Goal: Task Accomplishment & Management: Manage account settings

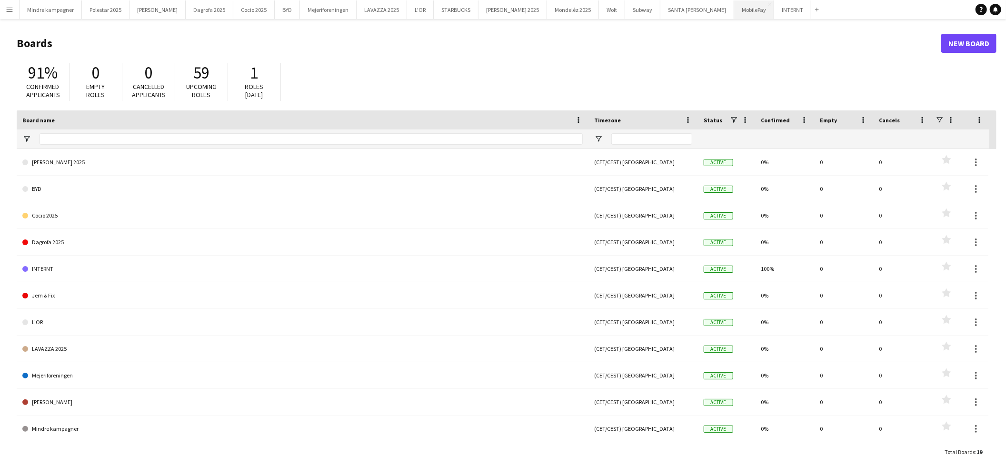
click at [734, 17] on button "MobilePay Close" at bounding box center [754, 9] width 40 height 19
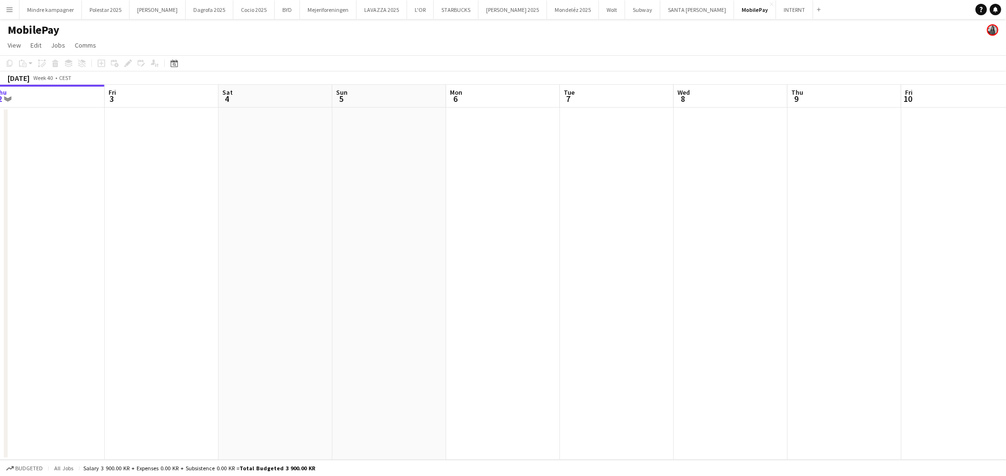
drag, startPoint x: 628, startPoint y: 321, endPoint x: 468, endPoint y: 338, distance: 160.9
click at [482, 338] on app-calendar-viewport "Mon 29 Tue 30 Wed 1 Thu 2 Fri 3 Sat 4 Sun 5 Mon 6 Tue 7 Wed 8 Thu 9 Fri 10 Sat …" at bounding box center [503, 272] width 1006 height 375
drag, startPoint x: 615, startPoint y: 337, endPoint x: 406, endPoint y: 353, distance: 210.0
click at [411, 353] on app-calendar-viewport "Mon 29 Tue 30 Wed 1 Thu 2 Fri 3 Sat 4 Sun 5 Mon 6 Tue 7 Wed 8 Thu 9 Fri 10 Sat …" at bounding box center [503, 272] width 1006 height 375
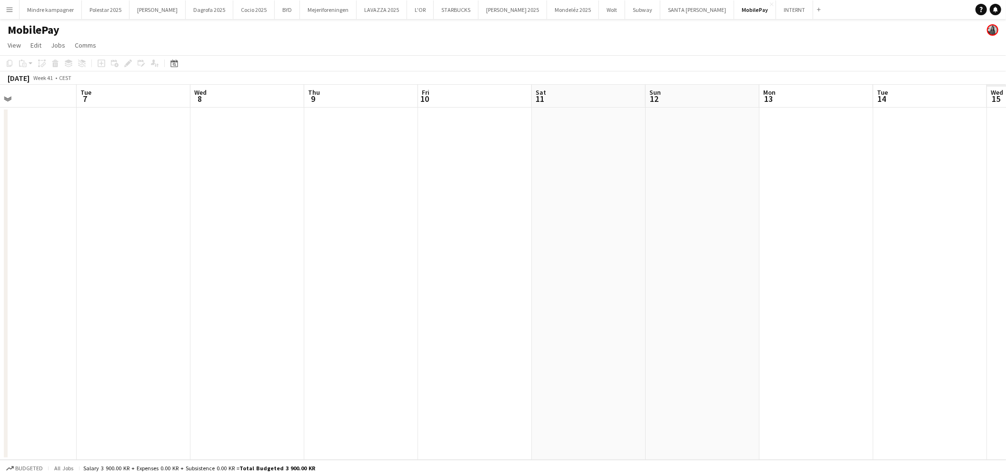
drag, startPoint x: 375, startPoint y: 359, endPoint x: 469, endPoint y: 346, distance: 94.6
click at [317, 354] on app-calendar-viewport "Fri 3 Sat 4 Sun 5 Mon 6 Tue 7 Wed 8 Thu 9 Fri 10 Sat 11 Sun 12 Mon 13 Tue 14 We…" at bounding box center [503, 272] width 1006 height 375
drag, startPoint x: 544, startPoint y: 349, endPoint x: 523, endPoint y: 350, distance: 21.0
click at [366, 363] on app-calendar-viewport "Fri 3 Sat 4 Sun 5 Mon 6 Tue 7 Wed 8 Thu 9 Fri 10 Sat 11 Sun 12 Mon 13 Tue 14 We…" at bounding box center [503, 272] width 1006 height 375
drag, startPoint x: 486, startPoint y: 353, endPoint x: 349, endPoint y: 363, distance: 137.4
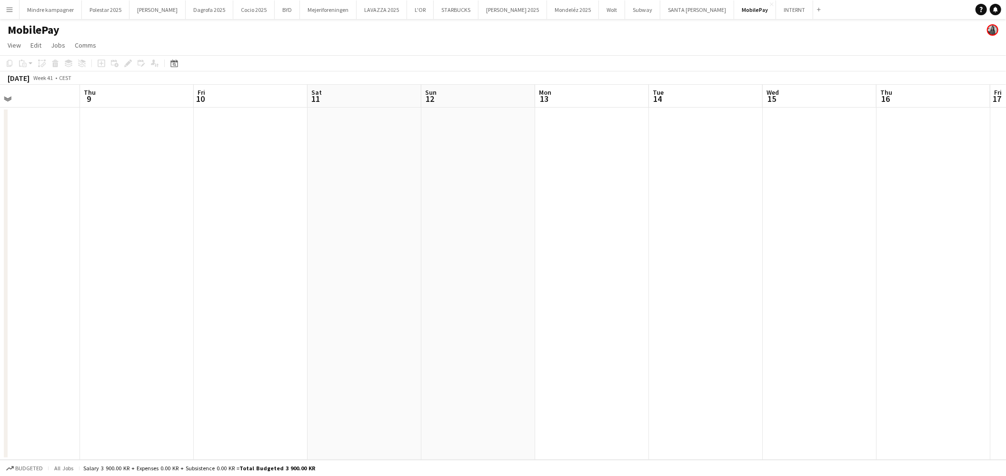
click at [349, 363] on app-calendar-viewport "Sun 5 Mon 6 Tue 7 Wed 8 Thu 9 Fri 10 Sat 11 Sun 12 Mon 13 Tue 14 Wed 15 Thu 16 …" at bounding box center [503, 272] width 1006 height 375
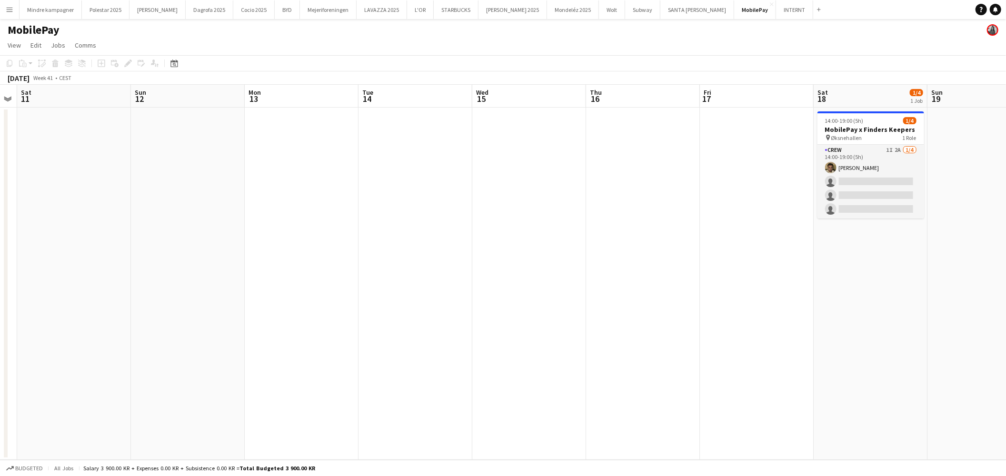
drag, startPoint x: 556, startPoint y: 355, endPoint x: 445, endPoint y: 363, distance: 111.2
click at [442, 365] on app-calendar-viewport "Wed 8 Thu 9 Fri 10 Sat 11 Sun 12 Mon 13 Tue 14 Wed 15 Thu 16 Fri 17 Sat 18 1/4 …" at bounding box center [503, 272] width 1006 height 375
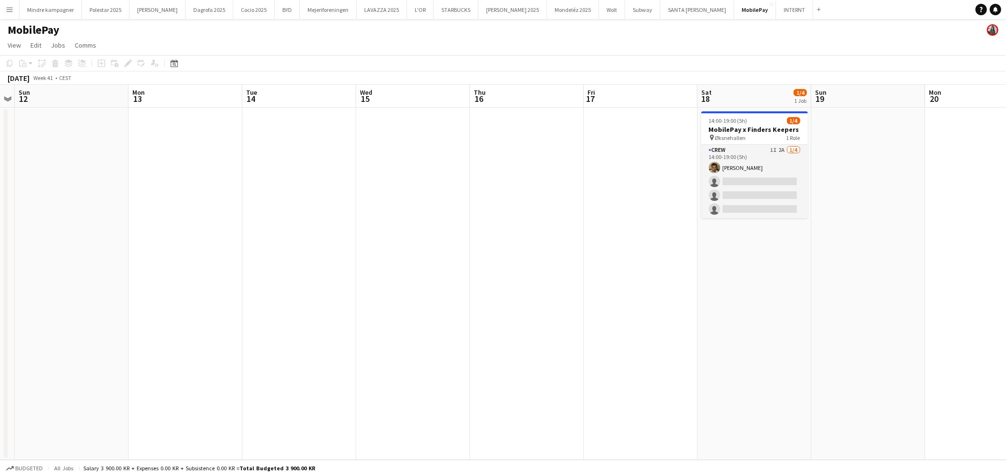
drag, startPoint x: 704, startPoint y: 331, endPoint x: 653, endPoint y: 316, distance: 53.6
click at [655, 333] on app-calendar-viewport "Thu 9 Fri 10 Sat 11 Sun 12 Mon 13 Tue 14 Wed 15 Thu 16 Fri 17 Sat 18 1/4 1 Job …" at bounding box center [503, 272] width 1006 height 375
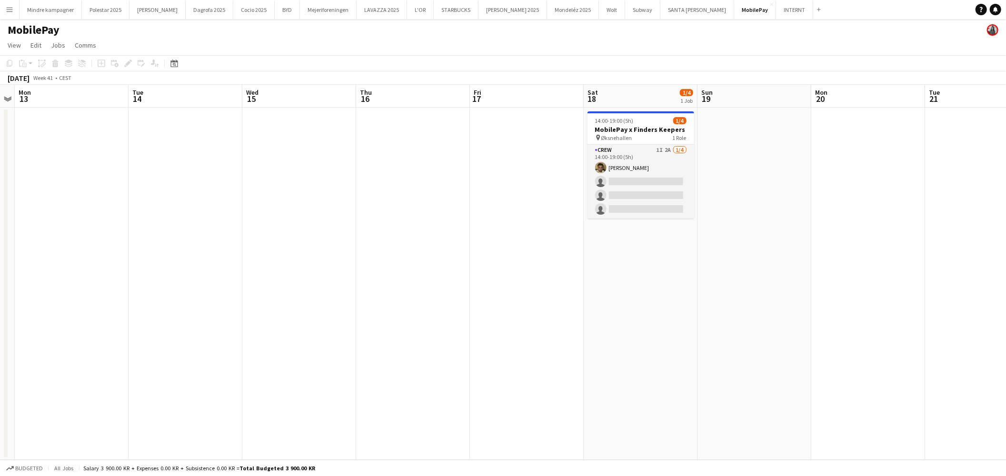
scroll to position [0, 341]
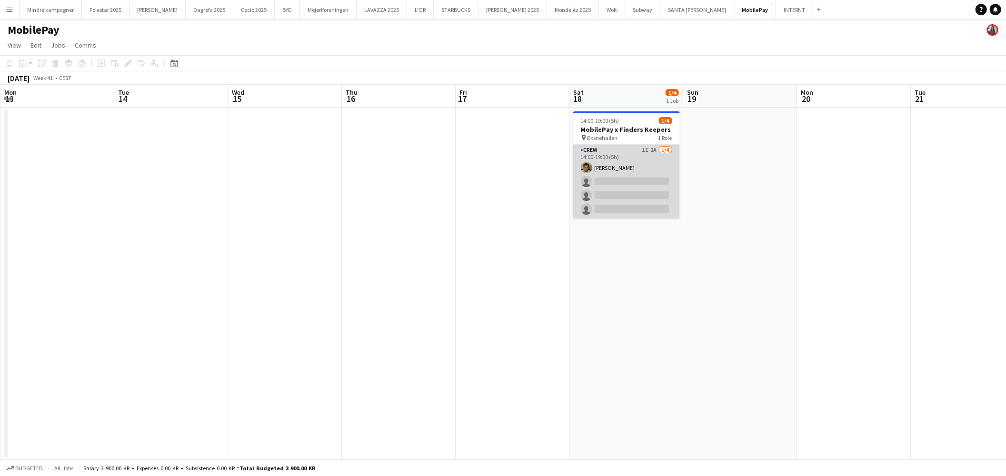
click at [626, 158] on app-card-role "Crew 1I 2A 1/4 14:00-19:00 (5h) Benyamin Ijaz single-neutral-actions single-neu…" at bounding box center [626, 182] width 107 height 74
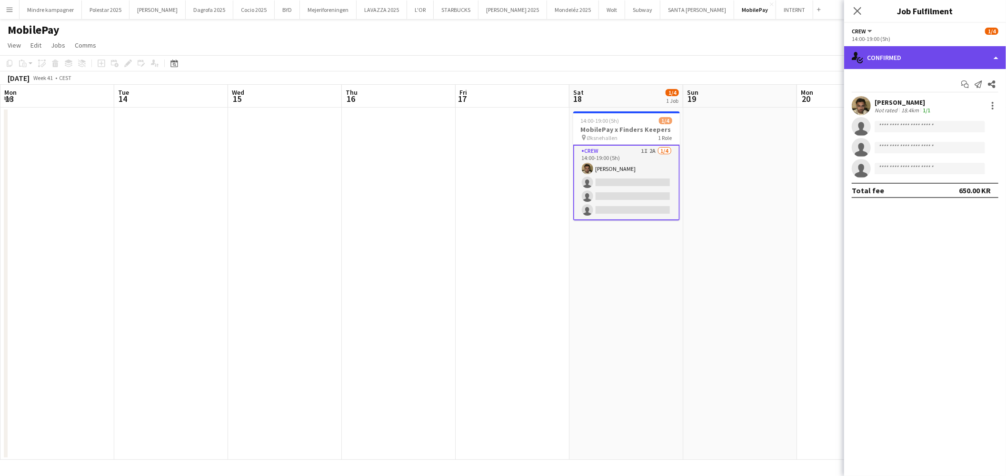
click at [867, 62] on div "single-neutral-actions-check-2 Confirmed" at bounding box center [925, 57] width 162 height 23
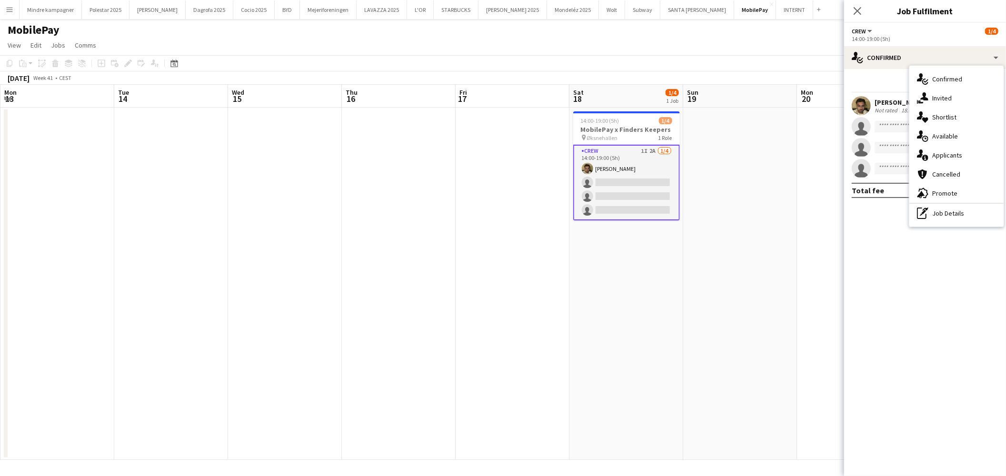
click at [950, 154] on span "Applicants" at bounding box center [947, 155] width 30 height 9
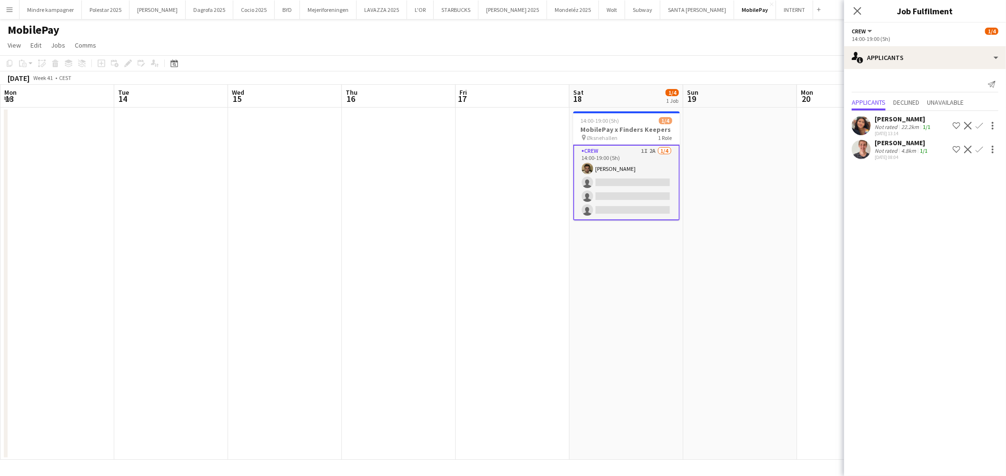
click at [975, 153] on app-icon "Confirm" at bounding box center [979, 150] width 8 height 8
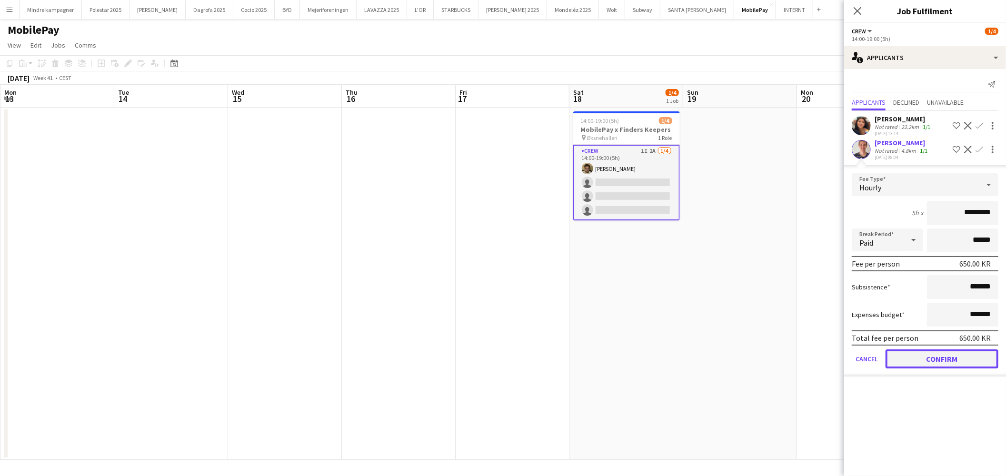
click at [956, 353] on button "Confirm" at bounding box center [941, 358] width 113 height 19
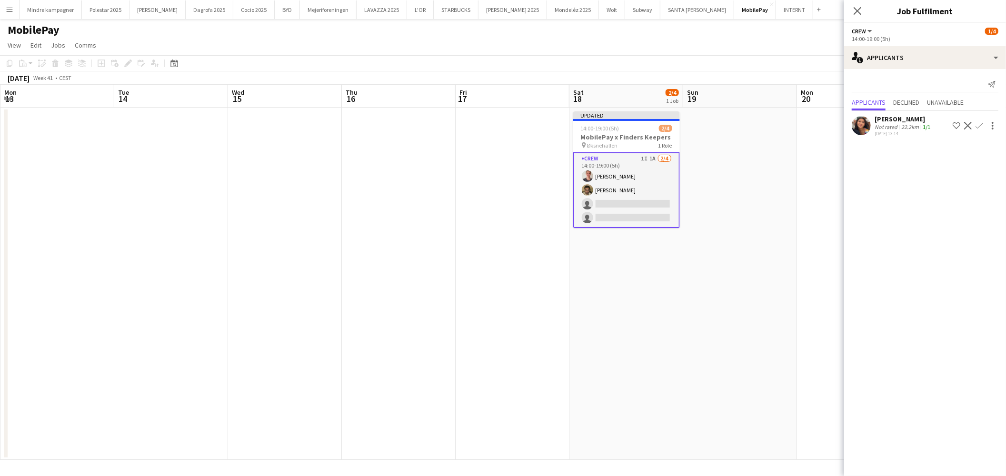
click at [978, 126] on app-icon "Confirm" at bounding box center [979, 126] width 8 height 8
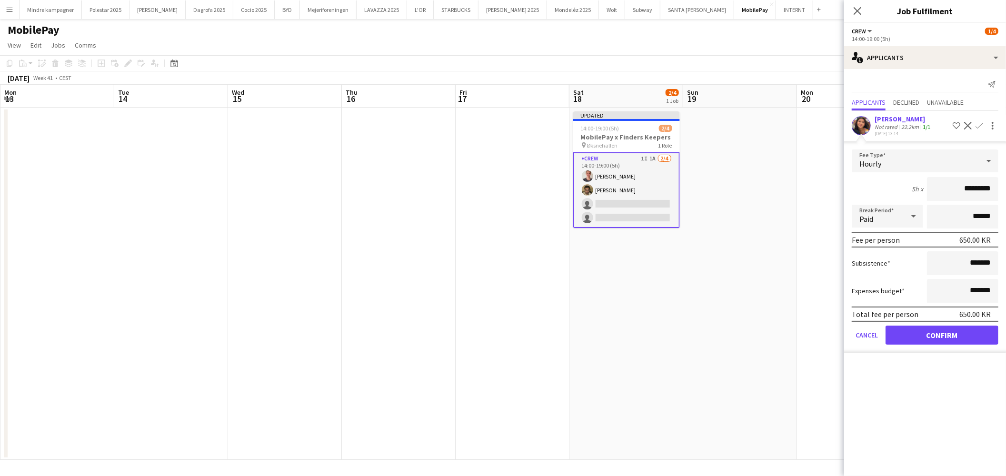
click at [760, 187] on app-date-cell at bounding box center [740, 284] width 114 height 352
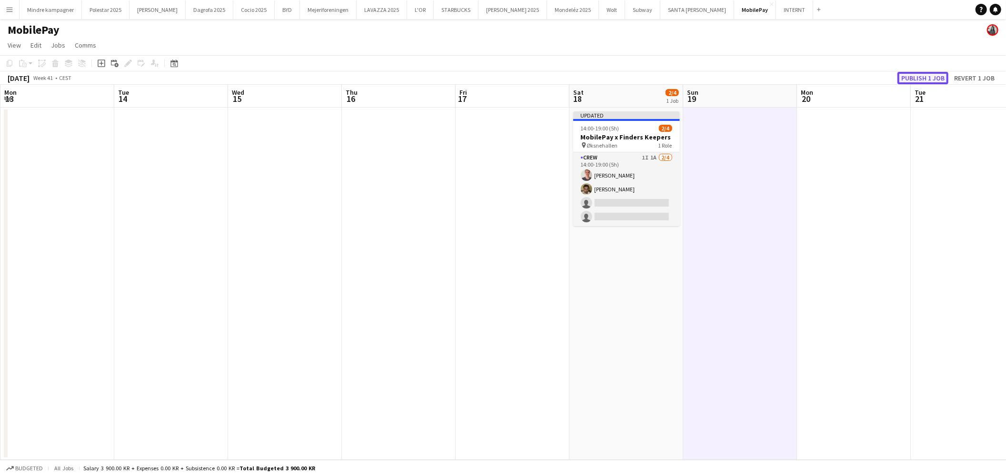
click at [926, 80] on button "Publish 1 job" at bounding box center [922, 78] width 51 height 12
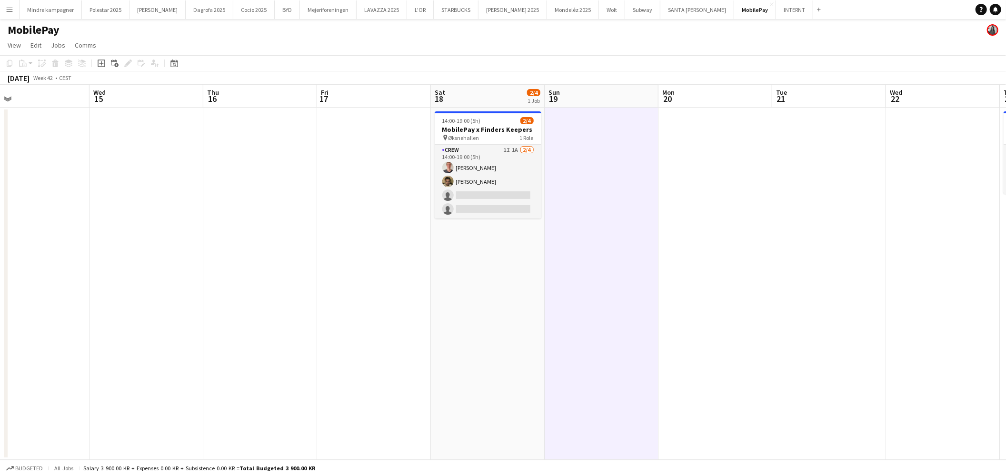
drag, startPoint x: 707, startPoint y: 301, endPoint x: 383, endPoint y: 313, distance: 323.9
click at [398, 313] on app-calendar-viewport "Sat 11 Sun 12 Mon 13 Tue 14 Wed 15 Thu 16 Fri 17 Sat 18 2/4 1 Job Sun 19 Mon 20…" at bounding box center [503, 272] width 1006 height 375
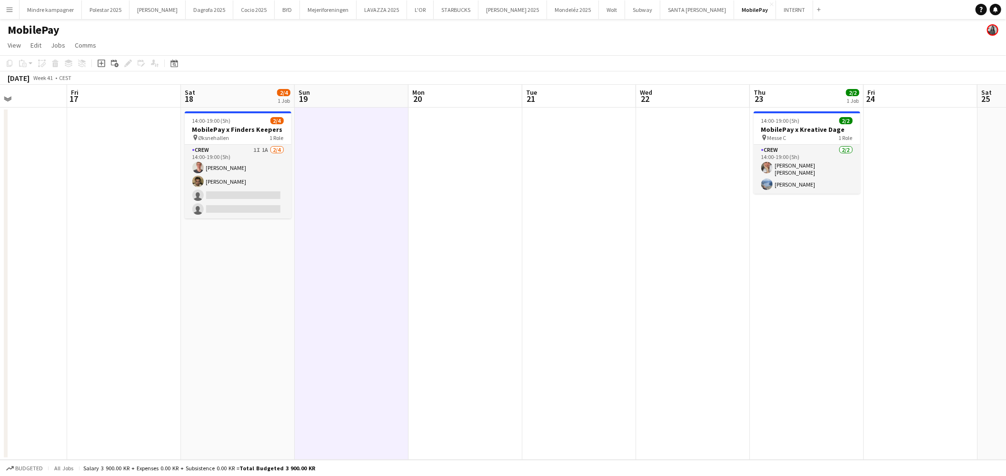
drag, startPoint x: 820, startPoint y: 320, endPoint x: 605, endPoint y: 330, distance: 214.9
click at [610, 330] on app-calendar-viewport "Mon 13 Tue 14 Wed 15 Thu 16 Fri 17 Sat 18 2/4 1 Job Sun 19 Mon 20 Tue 21 Wed 22…" at bounding box center [503, 272] width 1006 height 375
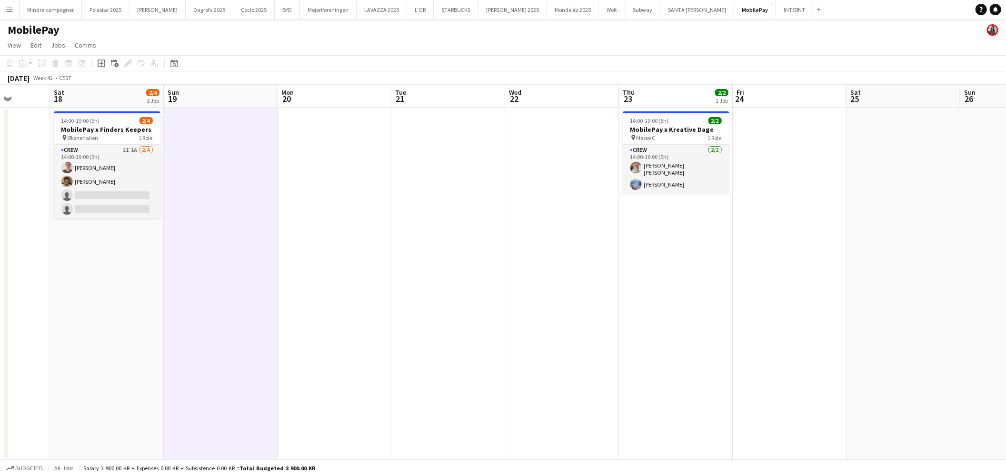
click at [955, 211] on app-date-cell at bounding box center [903, 284] width 114 height 352
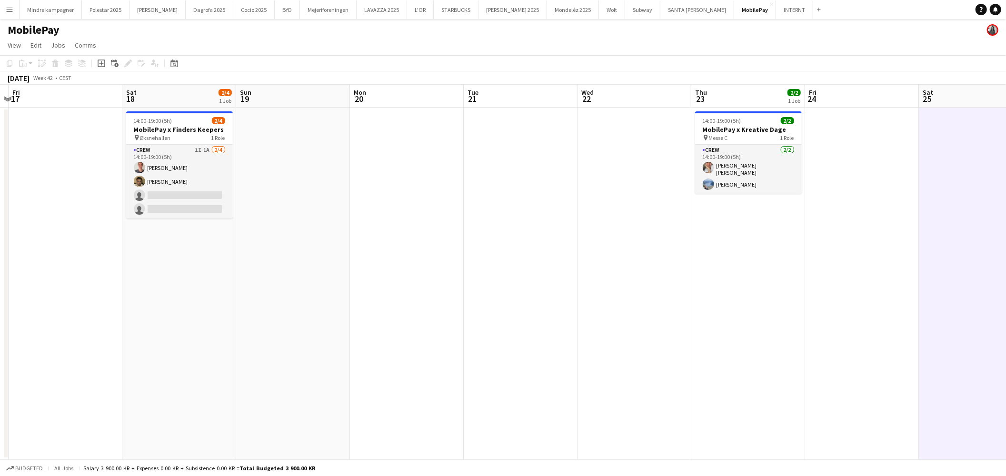
drag, startPoint x: 290, startPoint y: 287, endPoint x: 454, endPoint y: 293, distance: 163.8
click at [446, 292] on app-calendar-viewport "Wed 15 Thu 16 Fri 17 Sat 18 2/4 1 Job Sun 19 Mon 20 Tue 21 Wed 22 Thu 23 2/2 1 …" at bounding box center [503, 272] width 1006 height 375
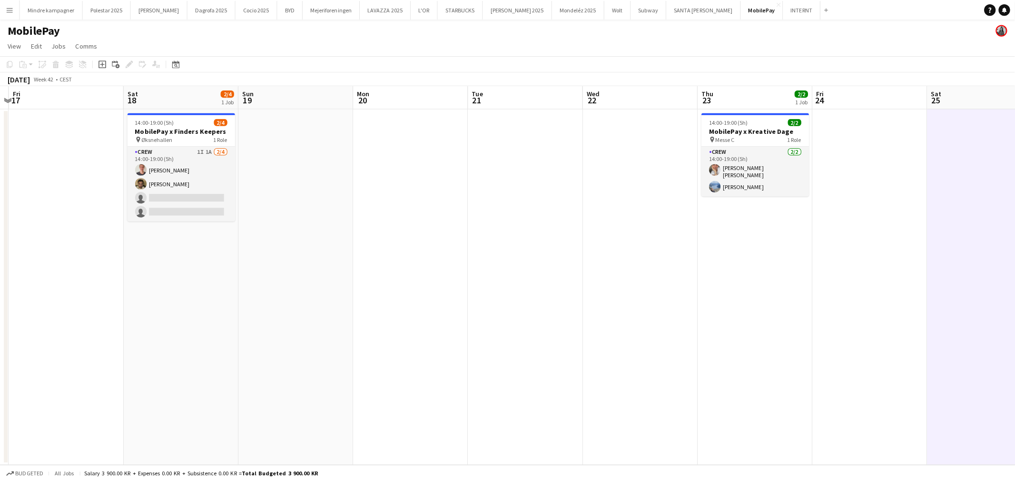
scroll to position [0, 249]
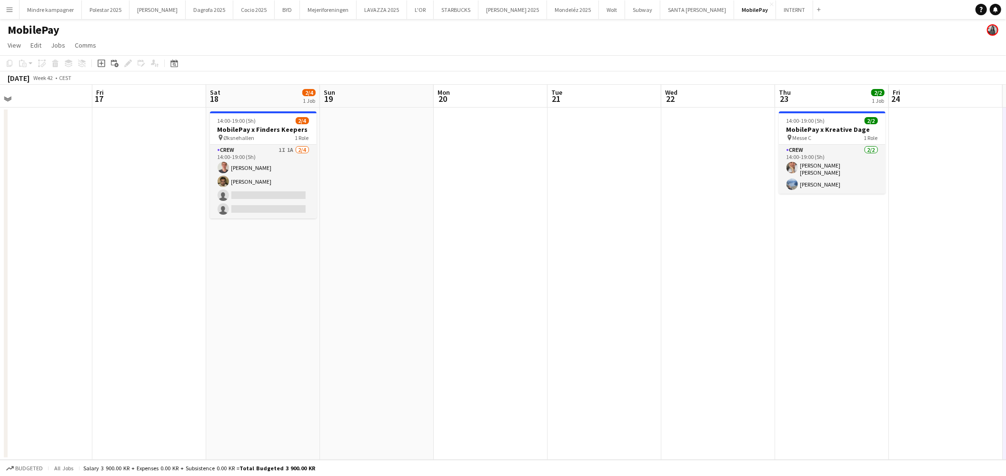
click at [39, 230] on app-date-cell at bounding box center [36, 284] width 114 height 352
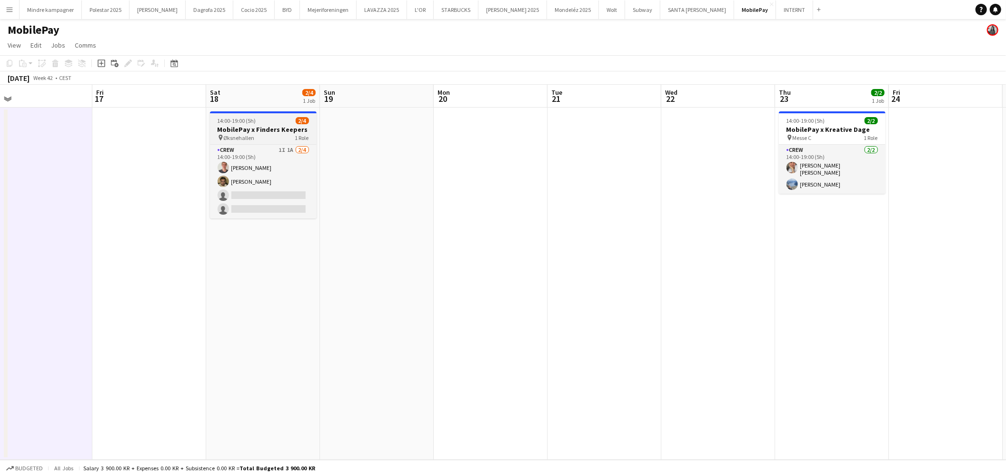
click at [253, 132] on h3 "MobilePay x Finders Keepers" at bounding box center [263, 129] width 107 height 9
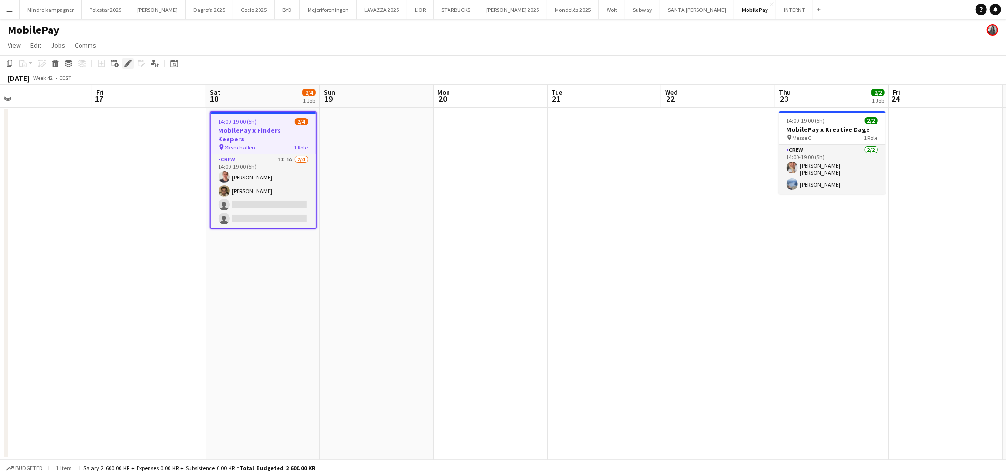
click at [127, 61] on icon "Edit" at bounding box center [128, 63] width 8 height 8
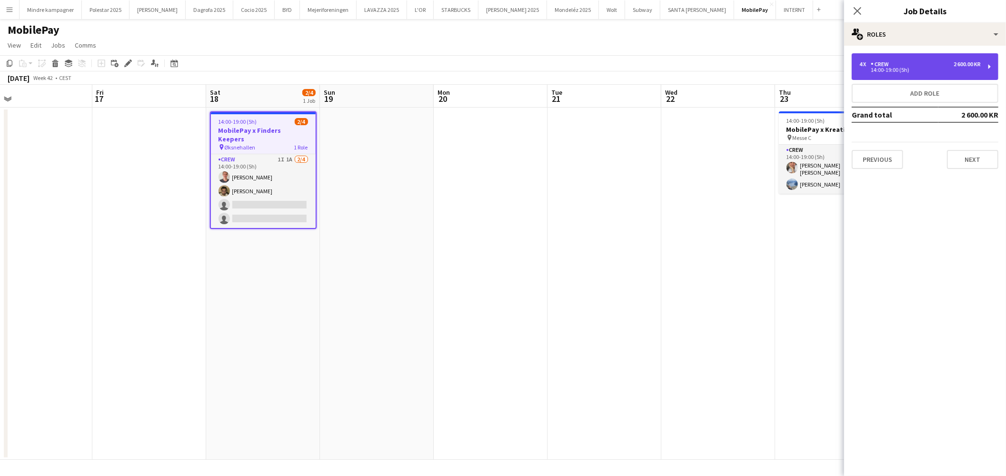
click at [919, 64] on div "4 x Crew 2 600.00 KR" at bounding box center [919, 64] width 121 height 7
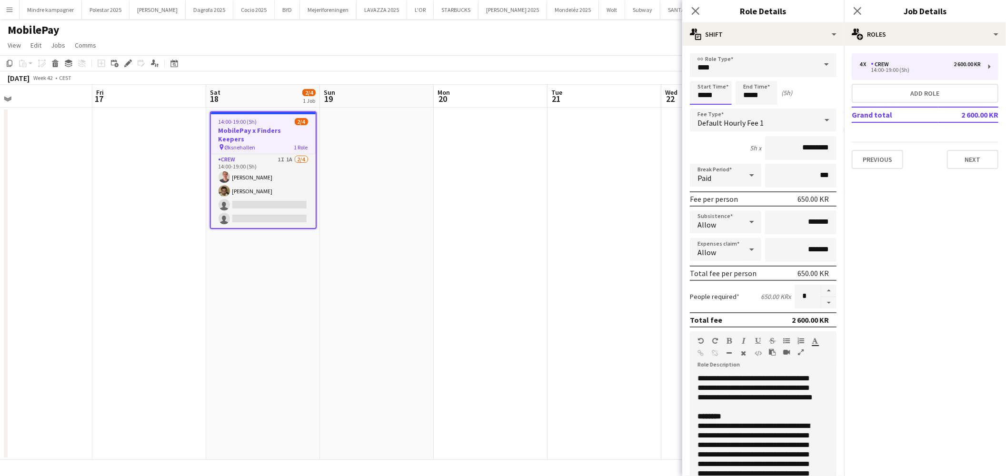
click at [702, 97] on input "*****" at bounding box center [711, 93] width 42 height 24
click at [702, 105] on div at bounding box center [701, 110] width 19 height 10
click at [702, 108] on div at bounding box center [701, 110] width 19 height 10
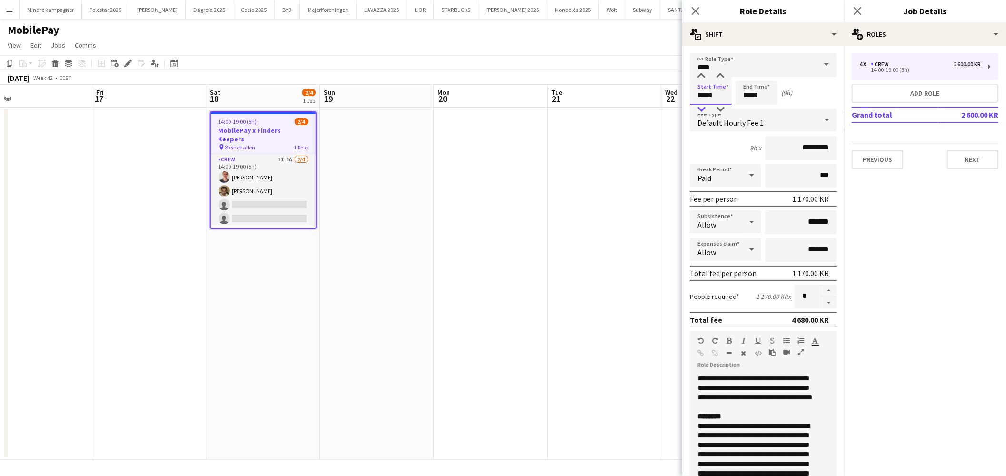
click at [702, 108] on div at bounding box center [701, 110] width 19 height 10
type input "*****"
click at [702, 108] on div at bounding box center [701, 110] width 19 height 10
click at [747, 95] on input "*****" at bounding box center [756, 93] width 42 height 24
click at [747, 112] on div at bounding box center [746, 110] width 19 height 10
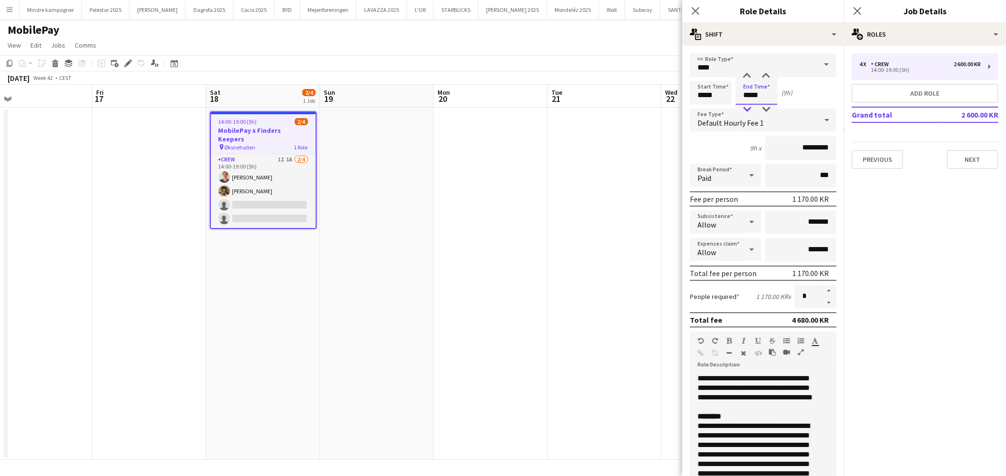
click at [747, 112] on div at bounding box center [746, 110] width 19 height 10
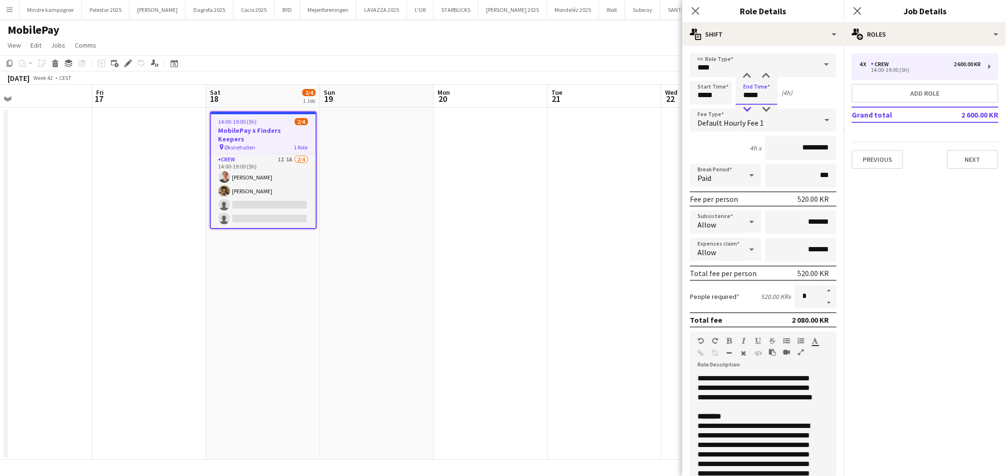
click at [747, 112] on div at bounding box center [746, 110] width 19 height 10
click at [763, 76] on div at bounding box center [765, 76] width 19 height 10
type input "*****"
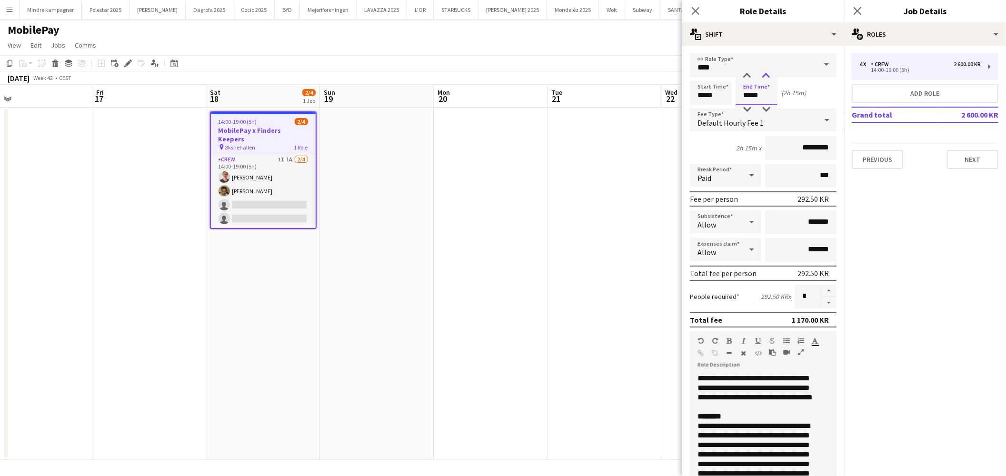
click at [764, 75] on div at bounding box center [765, 76] width 19 height 10
click at [587, 262] on app-date-cell at bounding box center [604, 284] width 114 height 352
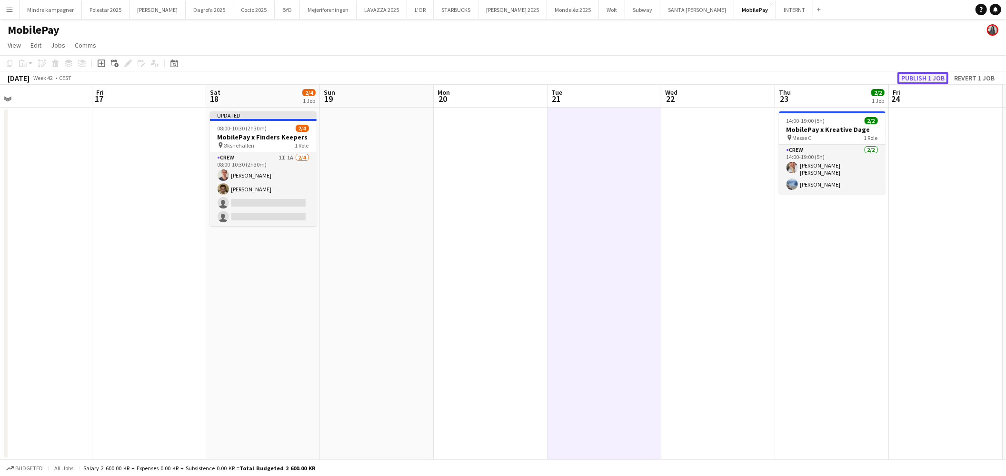
click at [927, 77] on button "Publish 1 job" at bounding box center [922, 78] width 51 height 12
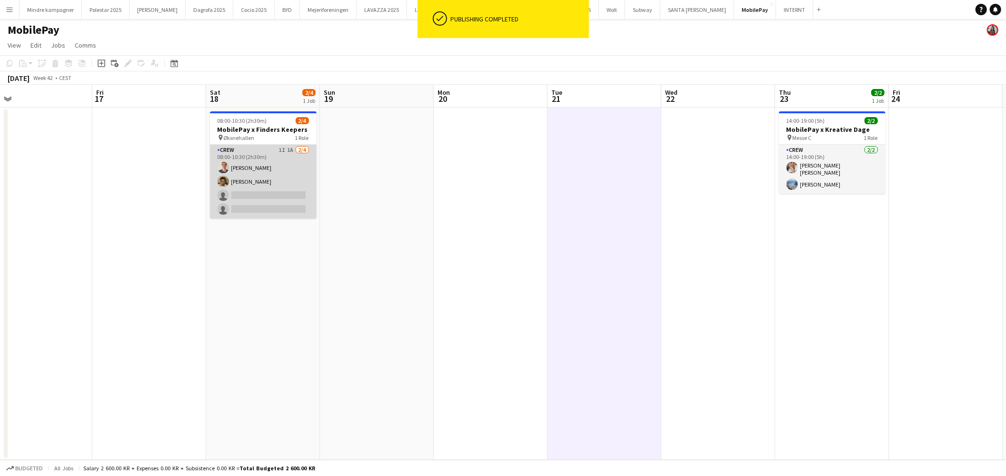
click at [258, 170] on app-card-role "Crew 1I 1A 2/4 08:00-10:30 (2h30m) Mikkel Frahm Nygaard Benyamin Ijaz single-ne…" at bounding box center [263, 182] width 107 height 74
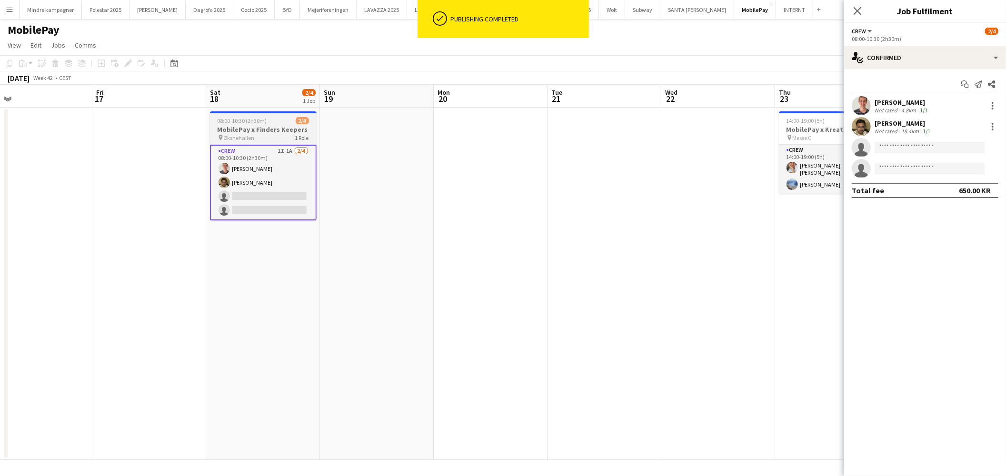
click at [267, 132] on h3 "MobilePay x Finders Keepers" at bounding box center [263, 129] width 107 height 9
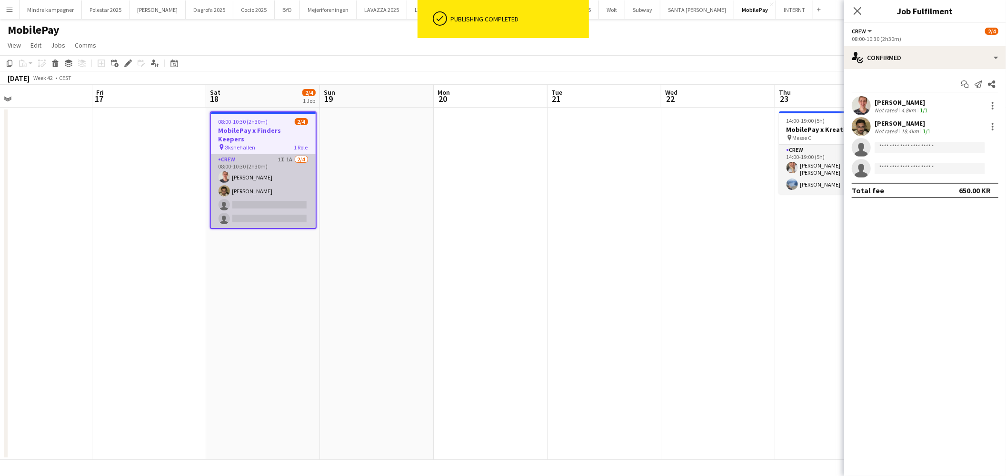
click at [255, 169] on app-card-role "Crew 1I 1A 2/4 08:00-10:30 (2h30m) Mikkel Frahm Nygaard Benyamin Ijaz single-ne…" at bounding box center [263, 191] width 105 height 74
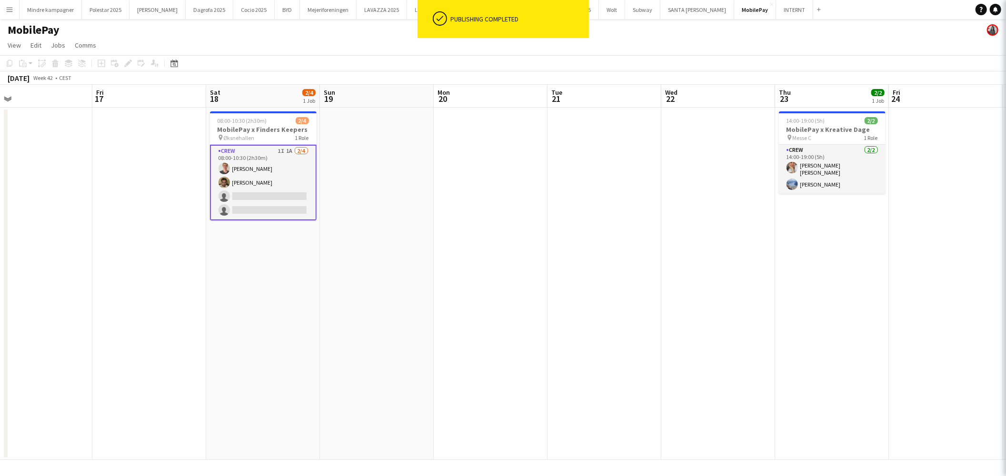
click at [257, 130] on h3 "MobilePay x Finders Keepers" at bounding box center [263, 129] width 107 height 9
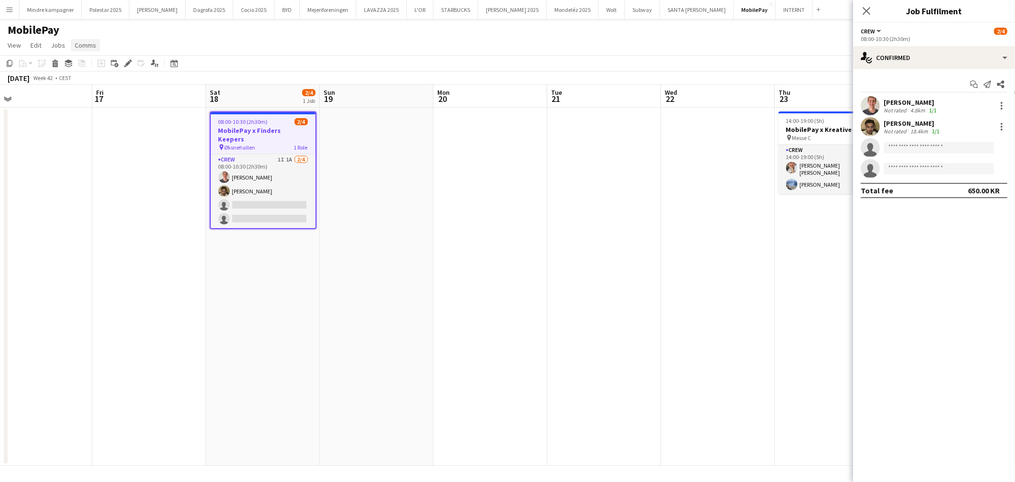
click at [83, 41] on span "Comms" at bounding box center [85, 45] width 21 height 9
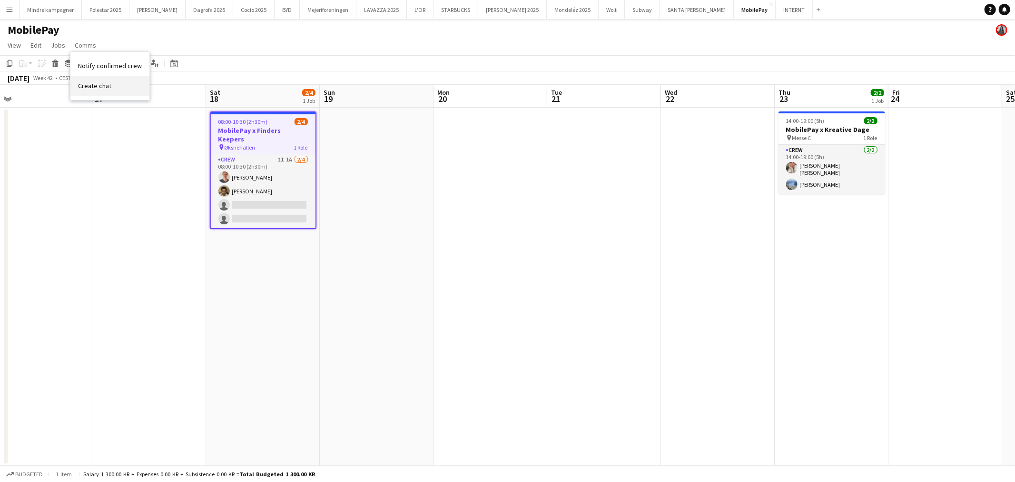
click at [100, 86] on span "Create chat" at bounding box center [94, 85] width 33 height 9
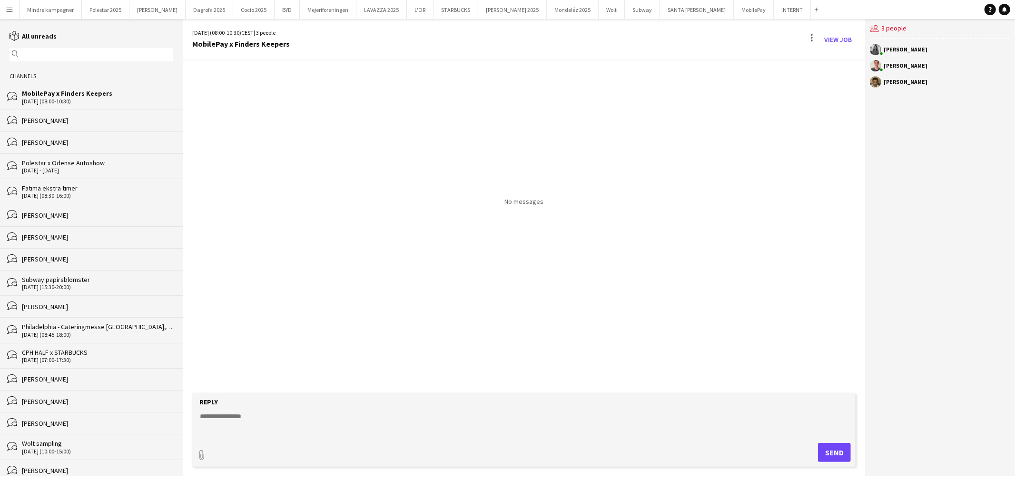
click at [236, 417] on textarea at bounding box center [526, 423] width 654 height 25
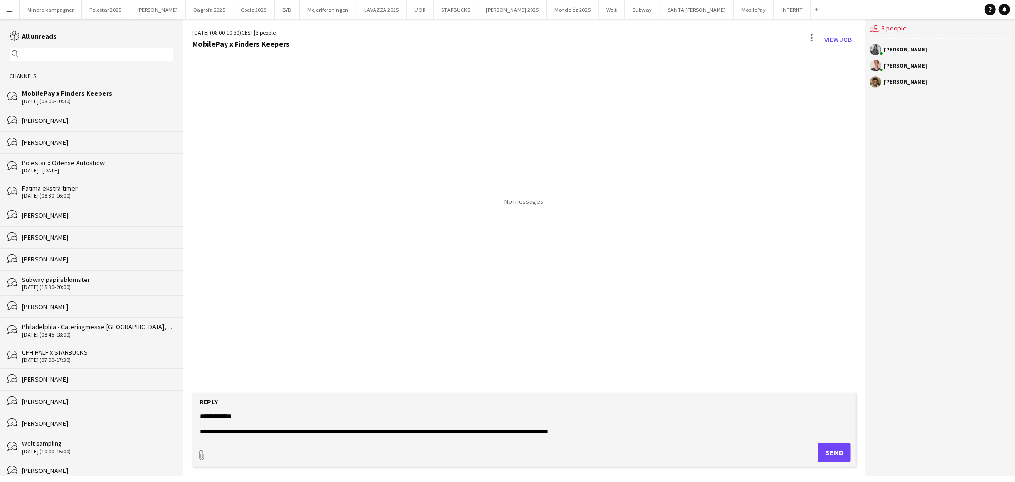
click at [336, 431] on textarea "**********" at bounding box center [526, 423] width 654 height 25
click at [613, 435] on textarea "**********" at bounding box center [526, 423] width 654 height 25
type textarea "**********"
click at [825, 449] on button "Send" at bounding box center [834, 452] width 33 height 19
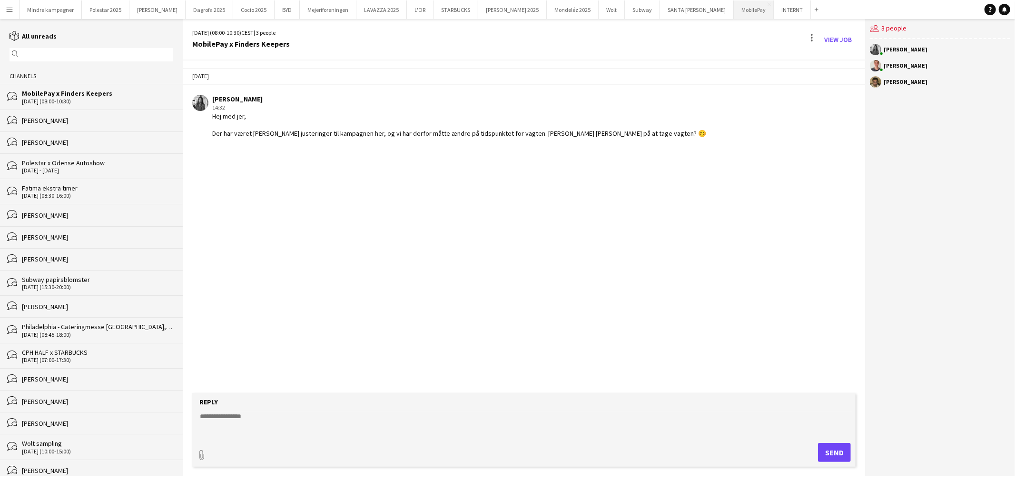
click at [734, 10] on button "MobilePay Close" at bounding box center [754, 9] width 40 height 19
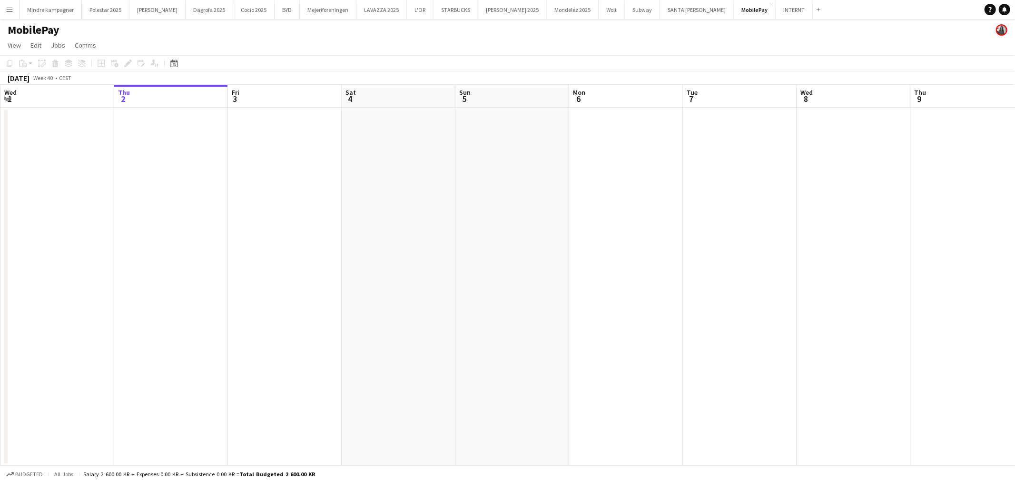
drag, startPoint x: 512, startPoint y: 287, endPoint x: 344, endPoint y: 296, distance: 168.8
click at [296, 293] on app-calendar-viewport "Mon 29 Tue 30 Wed 1 Thu 2 Fri 3 Sat 4 Sun 5 Mon 6 Tue 7 Wed 8 Thu 9 Fri 10 Sat …" at bounding box center [507, 275] width 1015 height 381
drag, startPoint x: 698, startPoint y: 289, endPoint x: 669, endPoint y: 303, distance: 32.6
click at [394, 301] on app-calendar-viewport "Wed 1 Thu 2 Fri 3 Sat 4 Sun 5 Mon 6 Tue 7 Wed 8 Thu 9 Fri 10 Sat 11 Sun 12 Mon …" at bounding box center [507, 275] width 1015 height 381
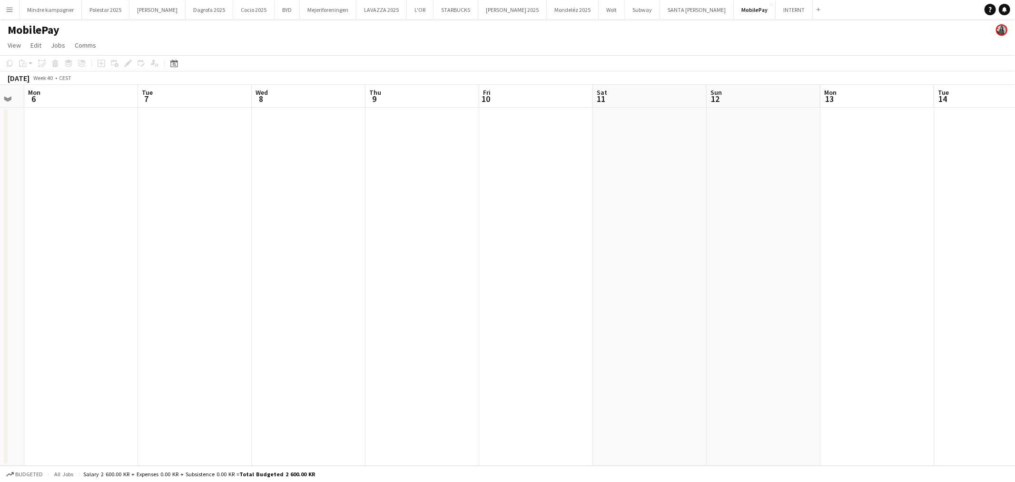
click at [439, 333] on app-calendar-viewport "Fri 3 Sat 4 Sun 5 Mon 6 Tue 7 Wed 8 Thu 9 Fri 10 Sat 11 Sun 12 Mon 13 Tue 14 We…" at bounding box center [507, 275] width 1015 height 381
drag, startPoint x: 674, startPoint y: 315, endPoint x: 511, endPoint y: 330, distance: 164.4
click at [372, 343] on app-calendar-viewport "Sun 5 Mon 6 Tue 7 Wed 8 Thu 9 Fri 10 Sat 11 Sun 12 Mon 13 Tue 14 Wed 15 Thu 16 …" at bounding box center [507, 275] width 1015 height 381
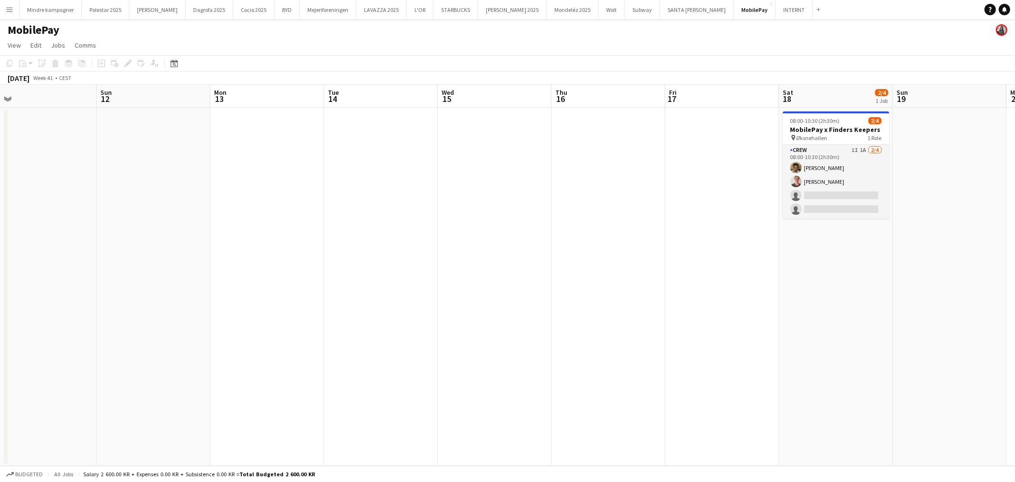
scroll to position [0, 348]
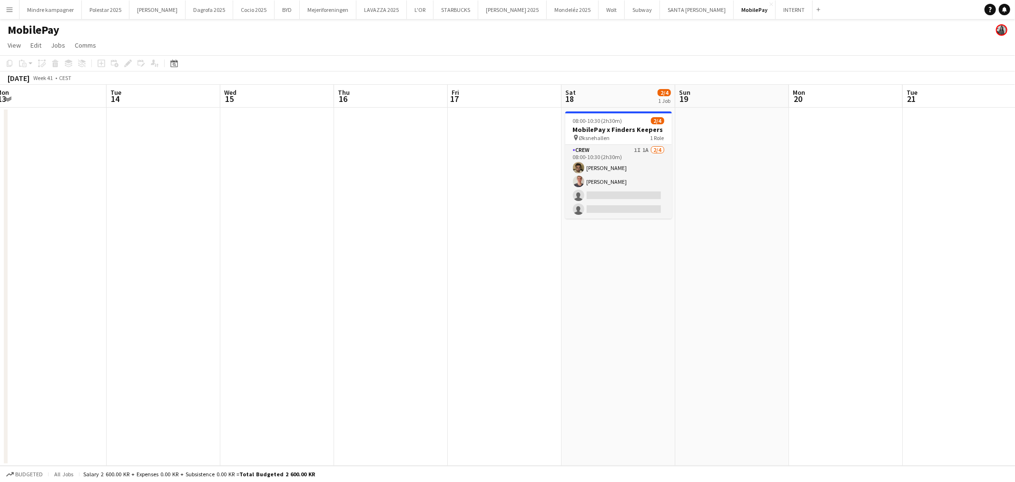
drag, startPoint x: 520, startPoint y: 345, endPoint x: 500, endPoint y: 349, distance: 20.9
click at [500, 349] on app-calendar-viewport "Fri 10 Sat 11 Sun 12 Mon 13 Tue 14 Wed 15 Thu 16 Fri 17 Sat 18 2/4 1 Job Sun 19…" at bounding box center [507, 275] width 1015 height 381
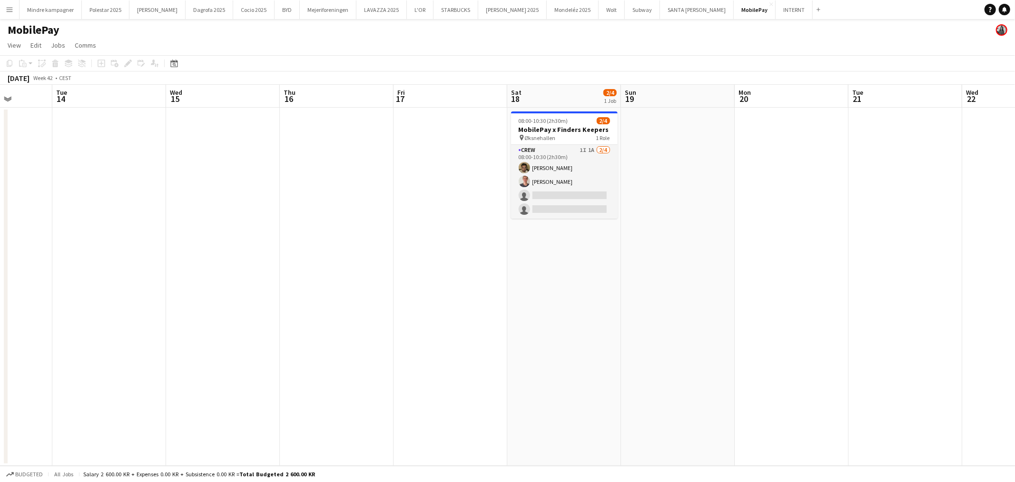
scroll to position [0, 341]
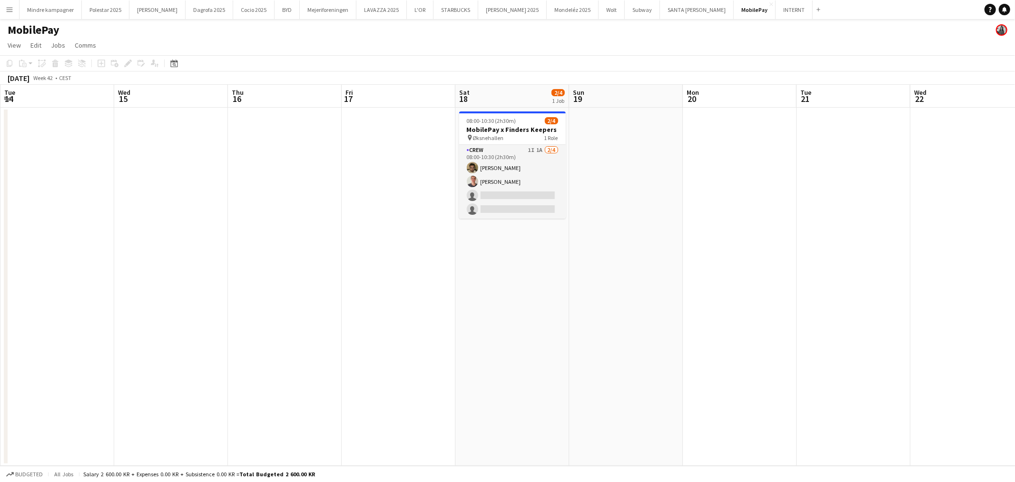
drag, startPoint x: 628, startPoint y: 354, endPoint x: 576, endPoint y: 362, distance: 52.5
click at [576, 362] on app-calendar-viewport "Sat 11 Sun 12 Mon 13 Tue 14 Wed 15 Thu 16 Fri 17 Sat 18 2/4 1 Job Sun 19 Mon 20…" at bounding box center [507, 275] width 1015 height 381
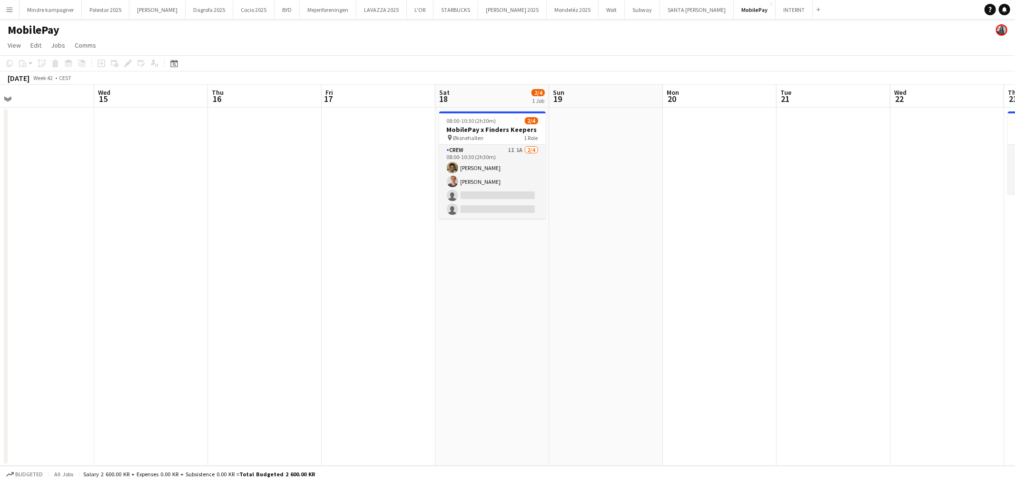
click at [707, 361] on app-calendar-viewport "Sat 11 Sun 12 Mon 13 Tue 14 Wed 15 Thu 16 Fri 17 Sat 18 2/4 1 Job Sun 19 Mon 20…" at bounding box center [507, 275] width 1015 height 381
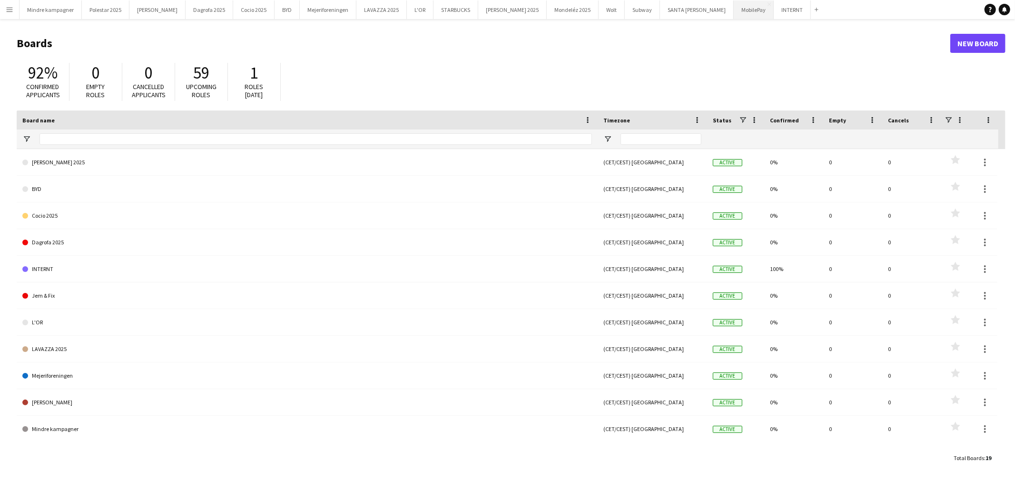
click at [734, 10] on button "MobilePay Close" at bounding box center [754, 9] width 40 height 19
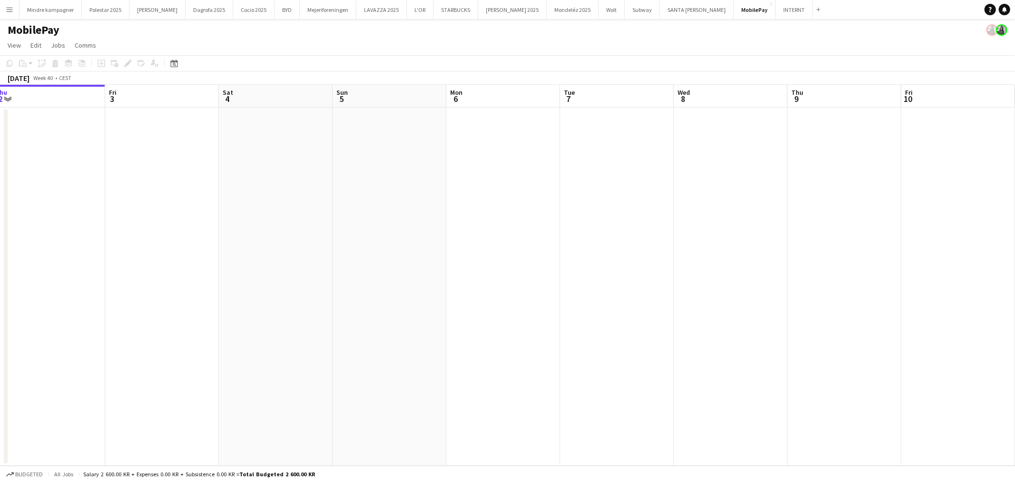
drag, startPoint x: 734, startPoint y: 328, endPoint x: 582, endPoint y: 339, distance: 152.7
click at [374, 353] on app-calendar-viewport "Mon 29 Tue 30 Wed 1 Thu 2 Fri 3 Sat 4 Sun 5 Mon 6 Tue 7 Wed 8 Thu 9 Fri 10 Sat …" at bounding box center [507, 275] width 1015 height 381
drag, startPoint x: 500, startPoint y: 353, endPoint x: 563, endPoint y: 346, distance: 63.7
click at [450, 356] on app-calendar-viewport "Wed 1 Thu 2 Fri 3 Sat 4 Sun 5 Mon 6 Tue 7 Wed 8 Thu 9 Fri 10 Sat 11 Sun 12 Mon …" at bounding box center [507, 275] width 1015 height 381
click at [364, 351] on app-calendar-viewport "Sat 4 Sun 5 Mon 6 Tue 7 Wed 8 Thu 9 Fri 10 Sat 11 Sun 12 Mon 13 Tue 14 Wed 15 T…" at bounding box center [507, 275] width 1015 height 381
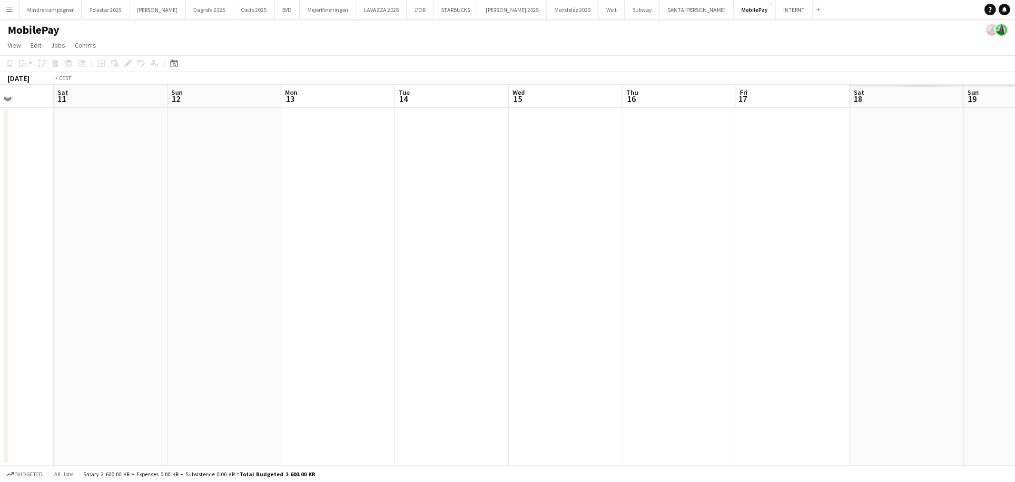
drag, startPoint x: 793, startPoint y: 339, endPoint x: 443, endPoint y: 353, distance: 350.6
click at [443, 354] on app-calendar-viewport "Wed 8 Thu 9 Fri 10 Sat 11 Sun 12 Mon 13 Tue 14 Wed 15 Thu 16 Fri 17 Sat 18 Sun …" at bounding box center [507, 275] width 1015 height 381
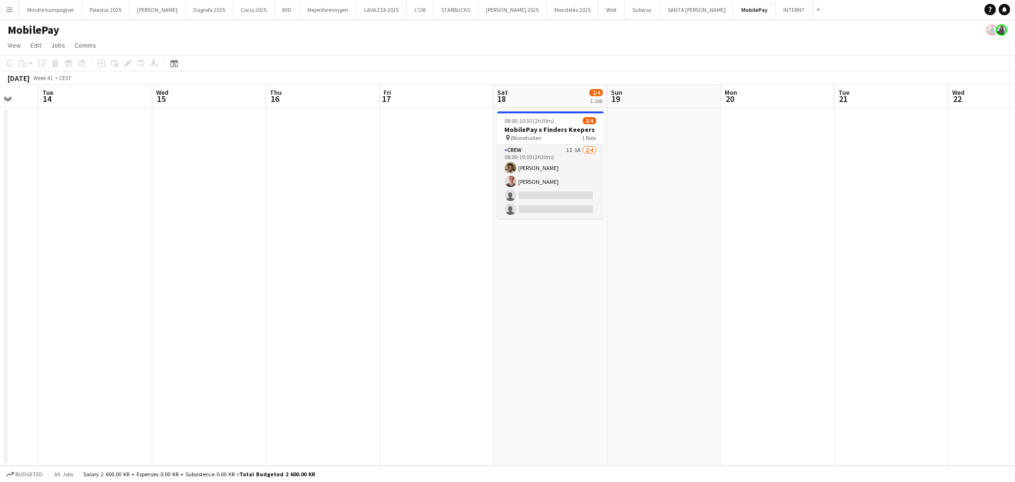
drag, startPoint x: 579, startPoint y: 351, endPoint x: 495, endPoint y: 366, distance: 85.0
click at [495, 366] on app-calendar-viewport "Sat 11 Sun 12 Mon 13 Tue 14 Wed 15 Thu 16 Fri 17 Sat 18 2/4 1 Job Sun 19 Mon 20…" at bounding box center [507, 275] width 1015 height 381
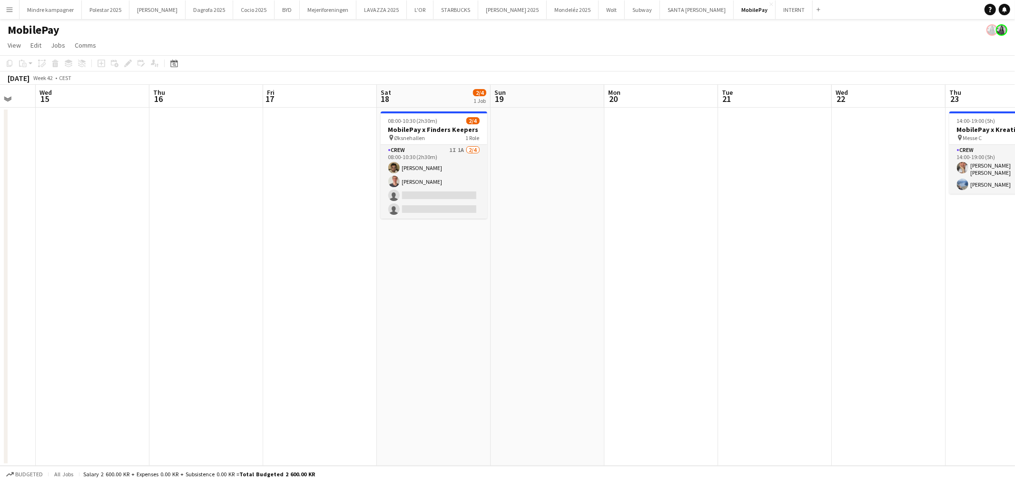
scroll to position [0, 301]
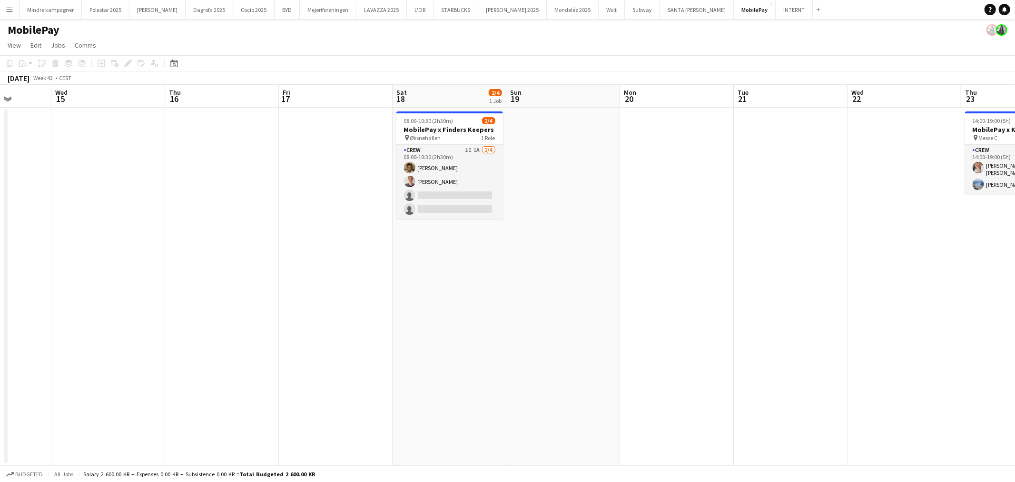
drag, startPoint x: 654, startPoint y: 354, endPoint x: 515, endPoint y: 358, distance: 139.5
click at [515, 358] on app-calendar-viewport "Sun 12 Mon 13 Tue 14 Wed 15 Thu 16 Fri 17 Sat 18 2/4 1 Job Sun 19 Mon 20 Tue 21…" at bounding box center [507, 275] width 1015 height 381
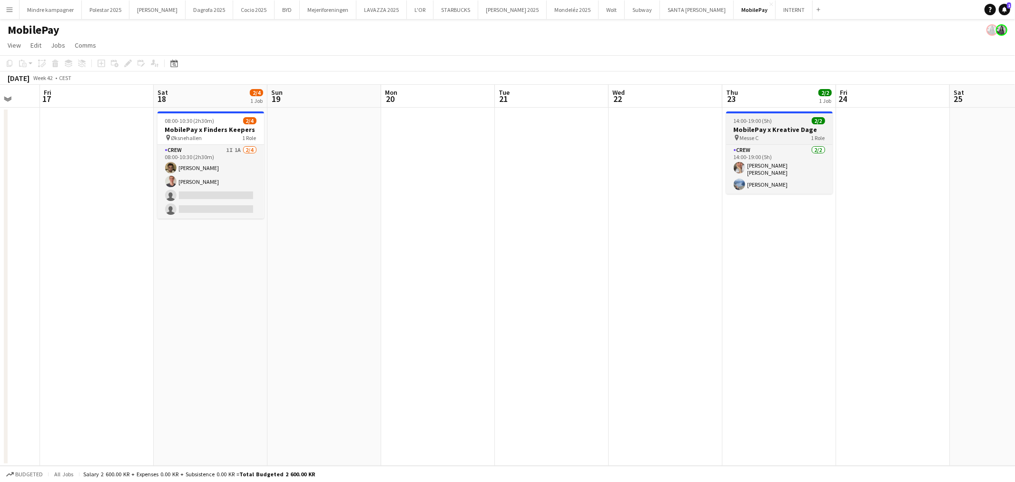
click at [760, 131] on h3 "MobilePay x Kreative Dage" at bounding box center [779, 129] width 107 height 9
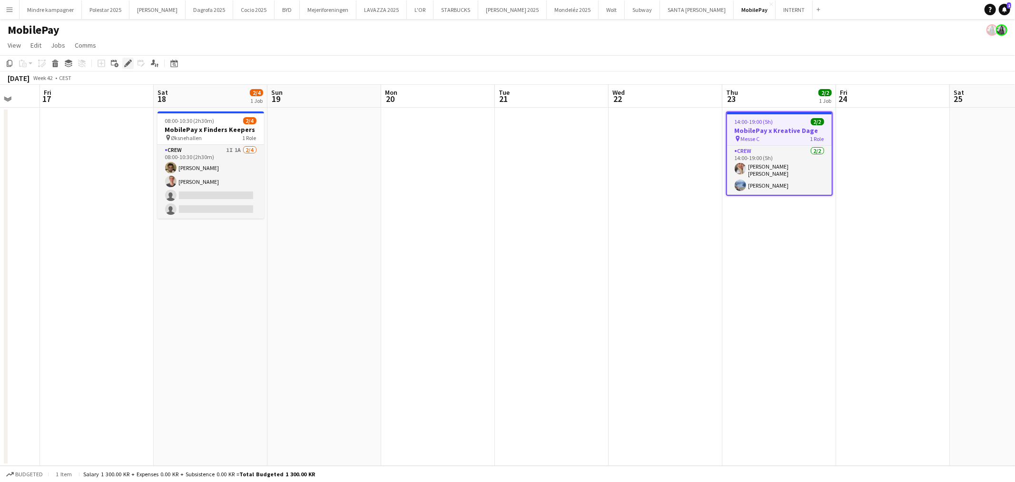
click at [129, 63] on icon at bounding box center [127, 63] width 5 height 5
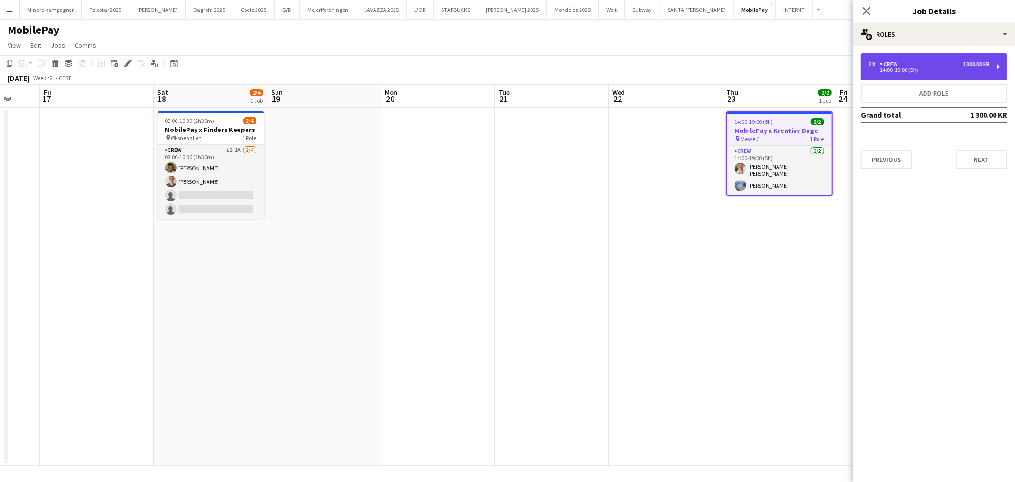
click at [892, 70] on div "14:00-19:00 (5h)" at bounding box center [929, 70] width 121 height 5
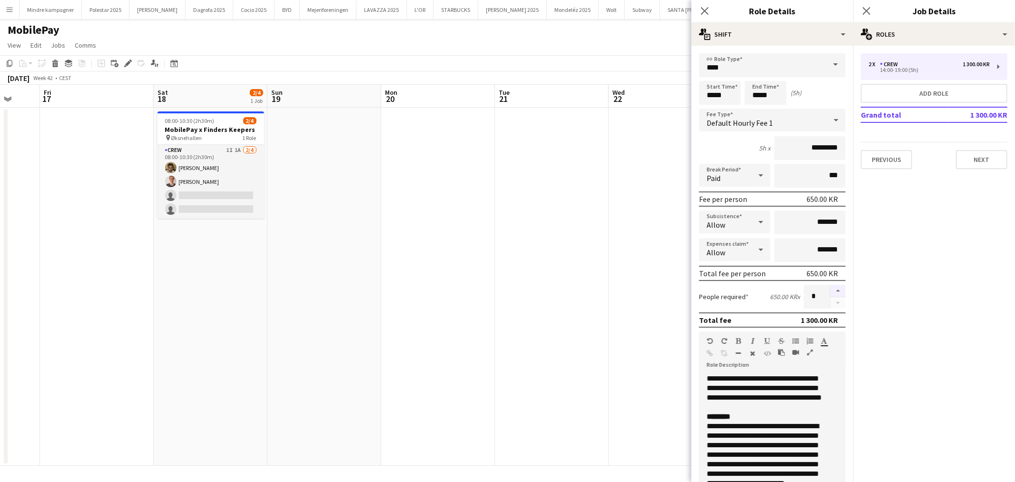
click at [831, 286] on button "button" at bounding box center [838, 291] width 15 height 12
type input "*"
click at [588, 262] on app-date-cell at bounding box center [552, 287] width 114 height 358
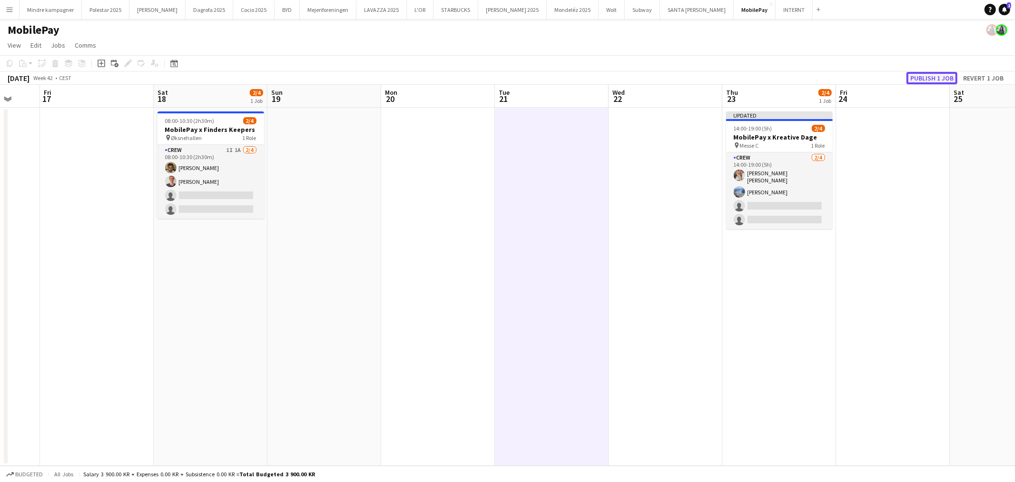
click at [926, 77] on button "Publish 1 job" at bounding box center [932, 78] width 51 height 12
